Goal: Navigation & Orientation: Find specific page/section

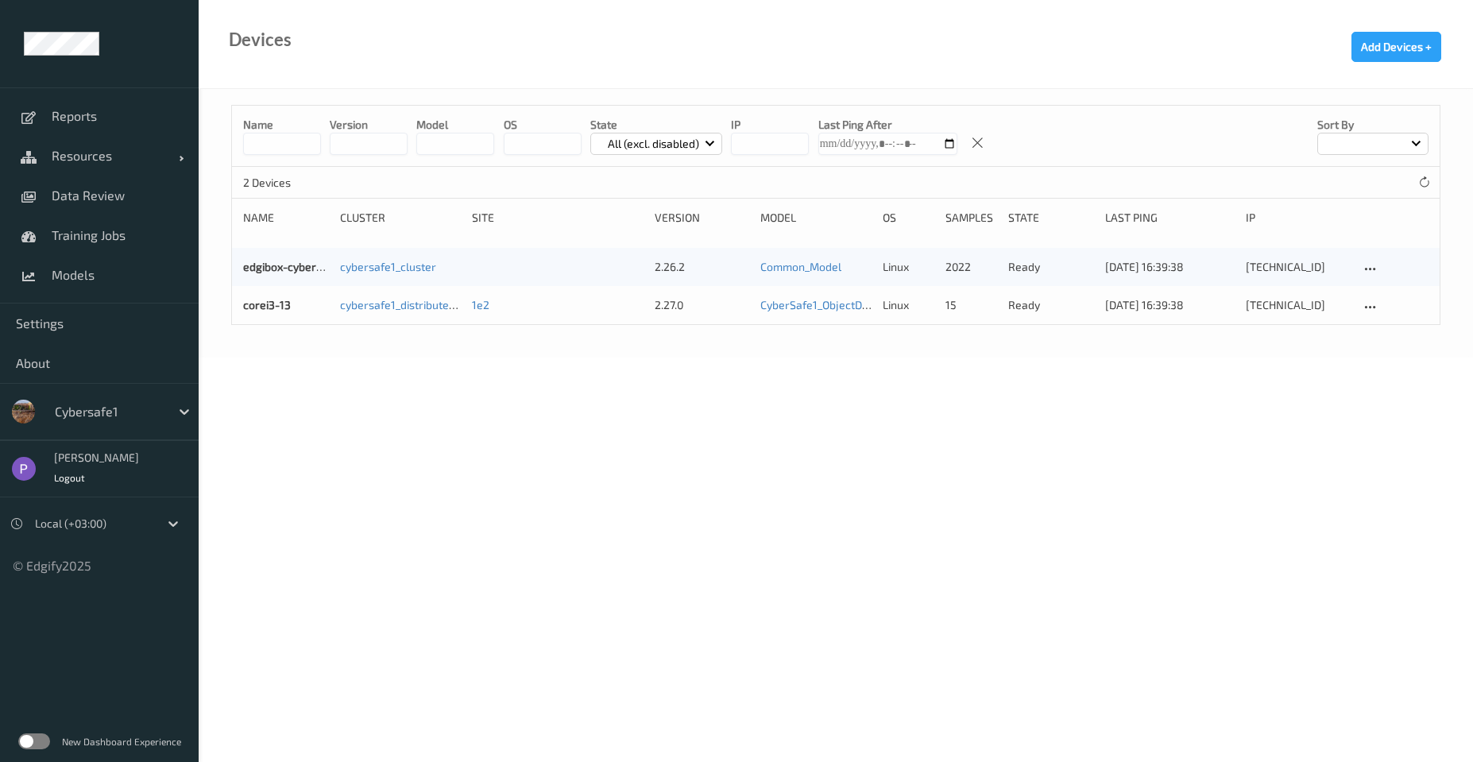
click at [62, 392] on div "Cybersafe1" at bounding box center [99, 411] width 199 height 57
click at [68, 408] on div at bounding box center [108, 411] width 107 height 19
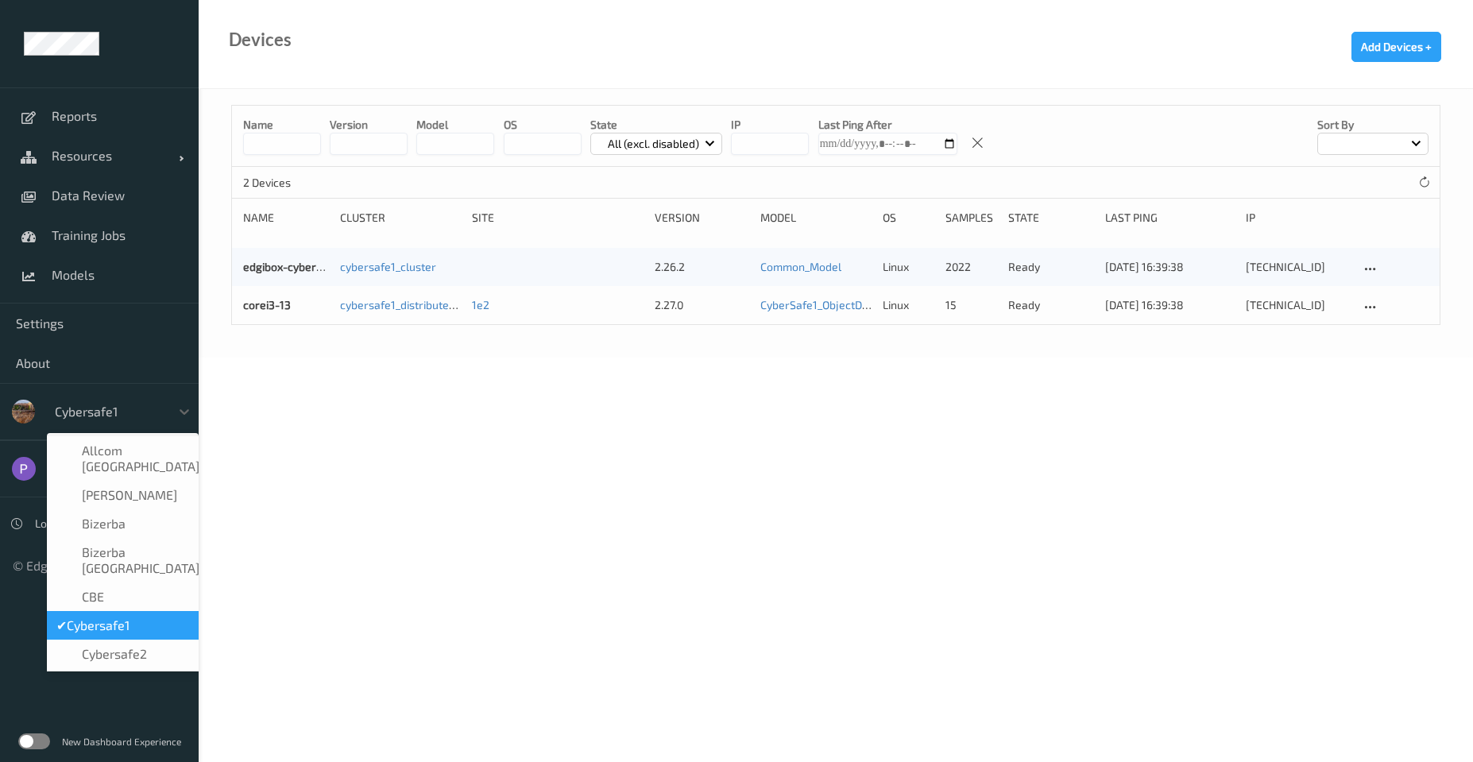
click at [68, 408] on div at bounding box center [108, 411] width 107 height 19
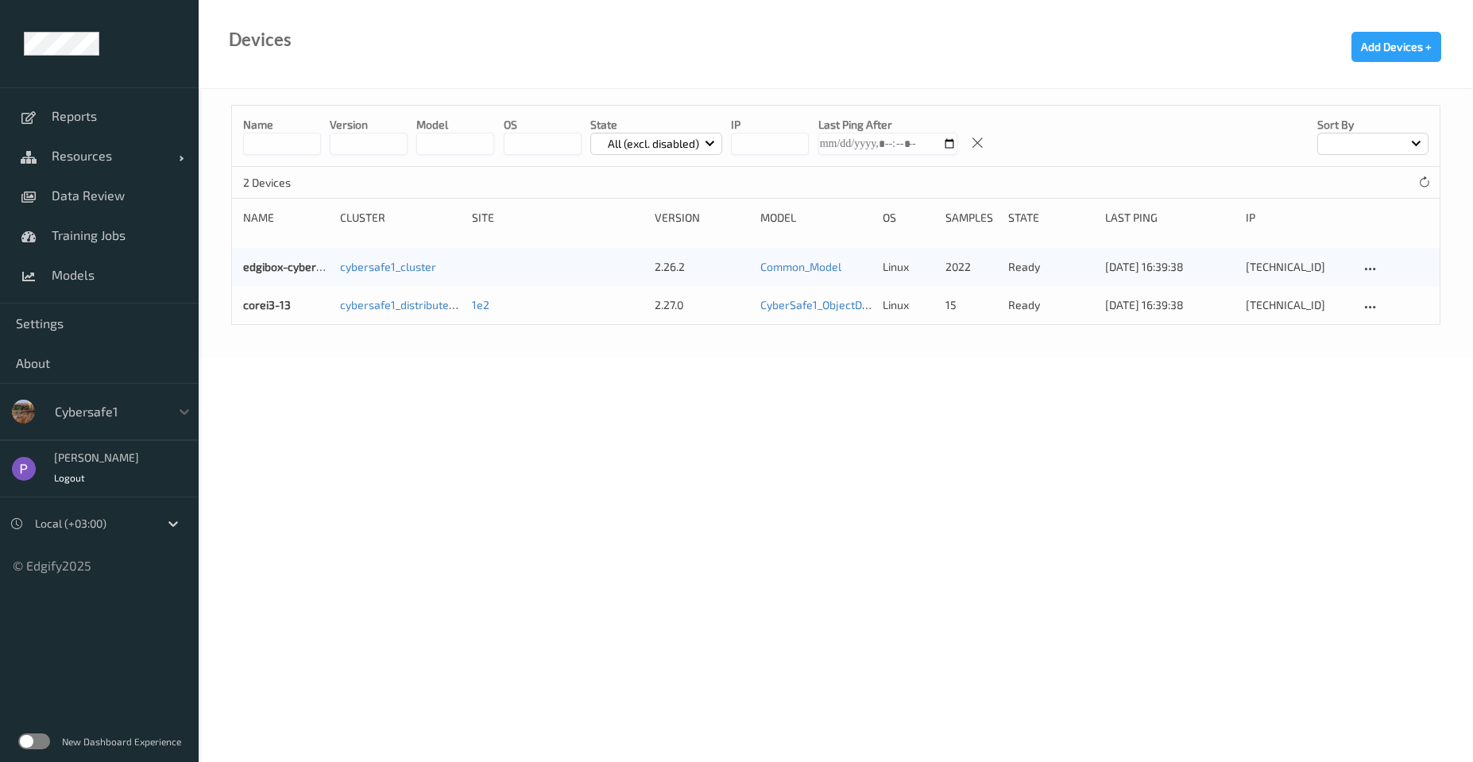
click at [36, 746] on label at bounding box center [34, 741] width 32 height 16
